Goal: Task Accomplishment & Management: Manage account settings

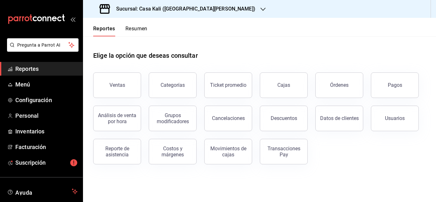
click at [148, 9] on h3 "Sucursal: Casa Kali ([GEOGRAPHIC_DATA][PERSON_NAME])" at bounding box center [183, 9] width 144 height 8
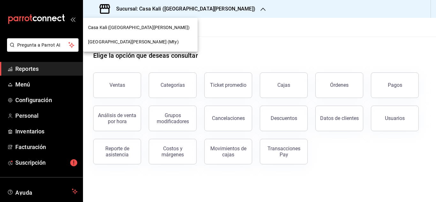
click at [128, 40] on span "[GEOGRAPHIC_DATA][PERSON_NAME] (Mty)" at bounding box center [133, 42] width 91 height 7
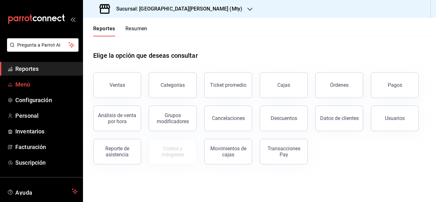
click at [29, 83] on span "Menú" at bounding box center [46, 84] width 62 height 9
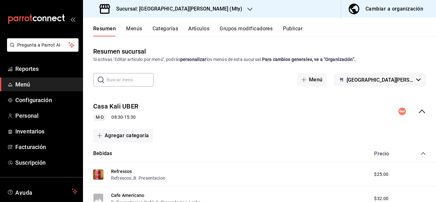
click at [424, 114] on icon "collapse-menu-row" at bounding box center [422, 112] width 8 height 8
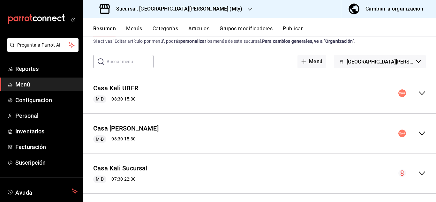
scroll to position [17, 0]
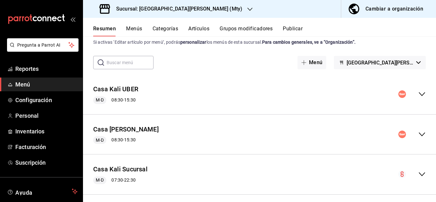
click at [423, 99] on div "Casa Kali UBER M-D 08:30 - 15:30" at bounding box center [259, 94] width 353 height 30
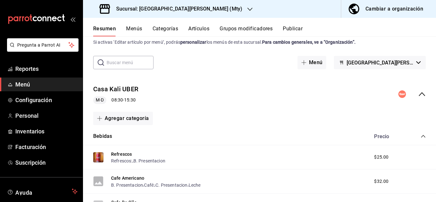
click at [423, 99] on div "Casa Kali UBER M-D 08:30 - 15:30" at bounding box center [259, 94] width 353 height 30
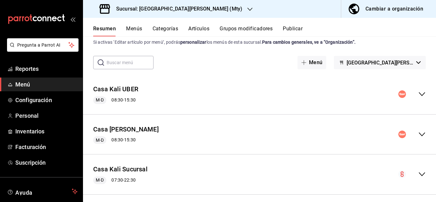
click at [141, 26] on button "Menús" at bounding box center [134, 31] width 16 height 11
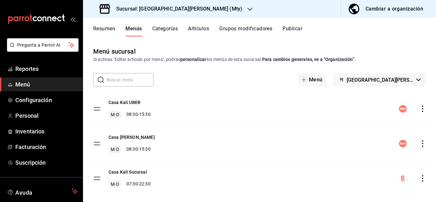
click at [425, 111] on icon "actions" at bounding box center [423, 109] width 6 height 6
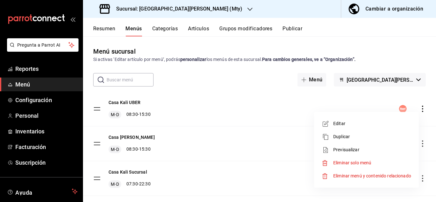
click at [342, 123] on span "Editar" at bounding box center [372, 123] width 78 height 7
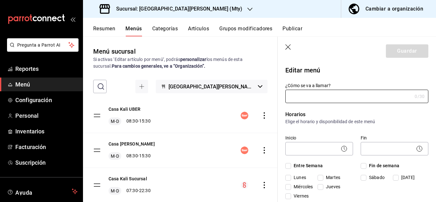
type input "Casa Kali UBER"
checkbox input "true"
type input "000003"
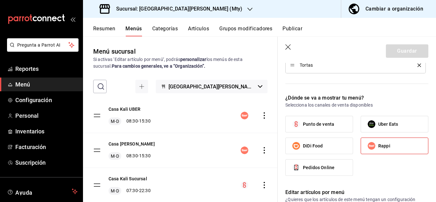
scroll to position [338, 0]
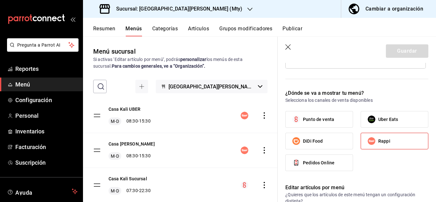
click at [376, 117] on input "Uber Eats" at bounding box center [371, 119] width 13 height 13
checkbox input "true"
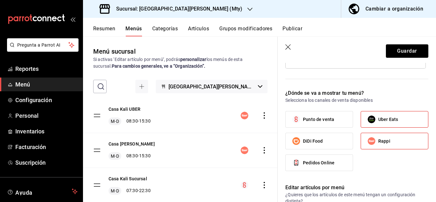
click at [380, 140] on span "Rappi" at bounding box center [384, 141] width 12 height 7
click at [378, 140] on input "Rappi" at bounding box center [371, 140] width 13 height 13
checkbox input "false"
click at [414, 50] on button "Guardar" at bounding box center [407, 50] width 42 height 13
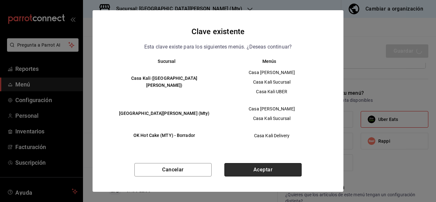
click at [237, 167] on button "Aceptar" at bounding box center [262, 169] width 77 height 13
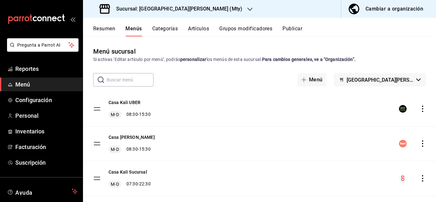
click at [298, 27] on button "Publicar" at bounding box center [293, 31] width 20 height 11
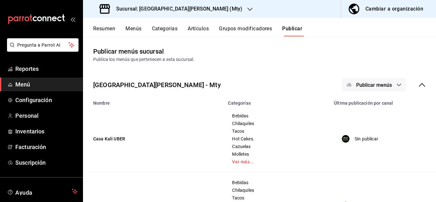
click at [359, 88] on button "Publicar menús" at bounding box center [374, 84] width 64 height 13
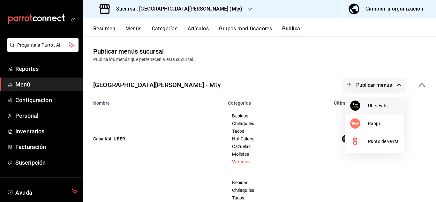
click at [365, 107] on div at bounding box center [359, 106] width 18 height 10
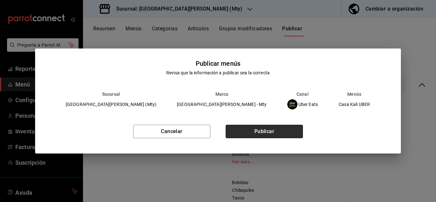
click at [277, 130] on button "Publicar" at bounding box center [264, 131] width 77 height 13
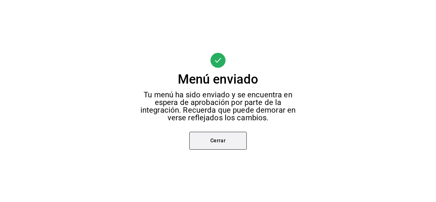
click at [230, 141] on button "Cerrar" at bounding box center [217, 141] width 57 height 18
